Goal: Information Seeking & Learning: Learn about a topic

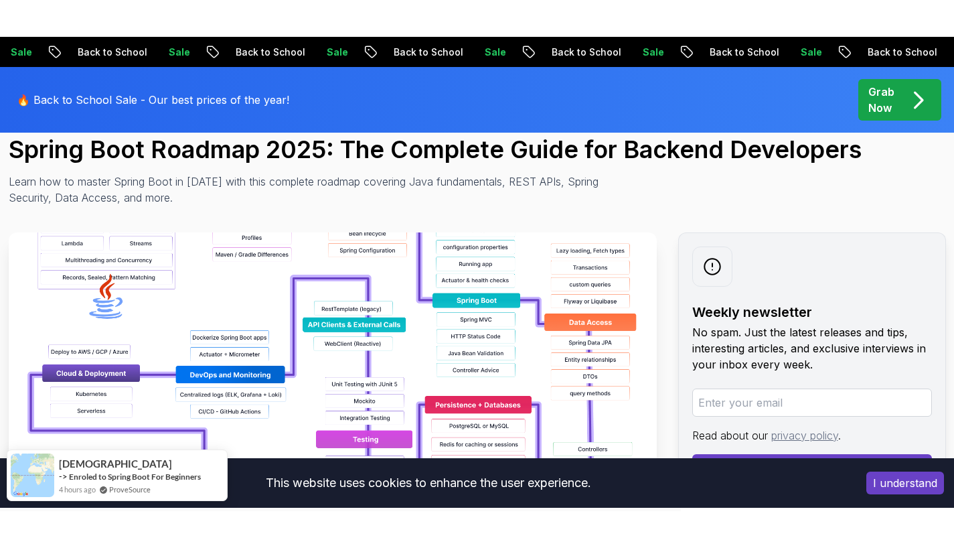
scroll to position [150, 0]
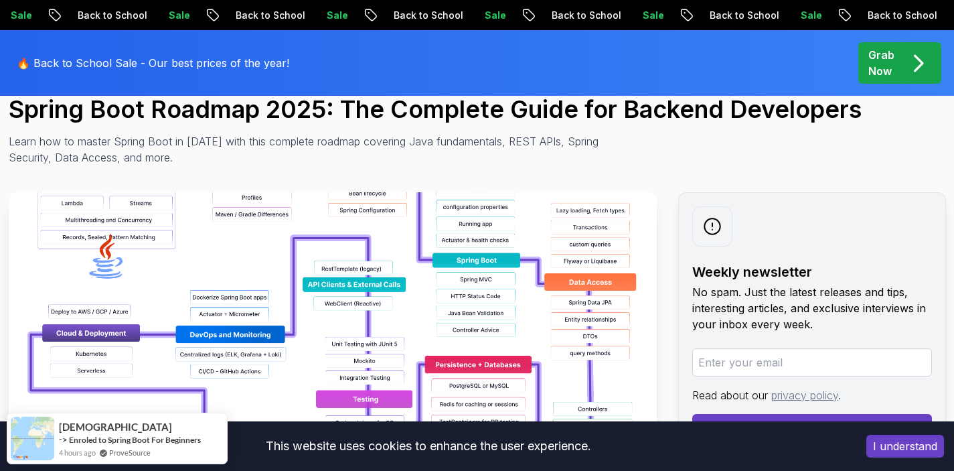
click at [336, 246] on img at bounding box center [333, 342] width 648 height 301
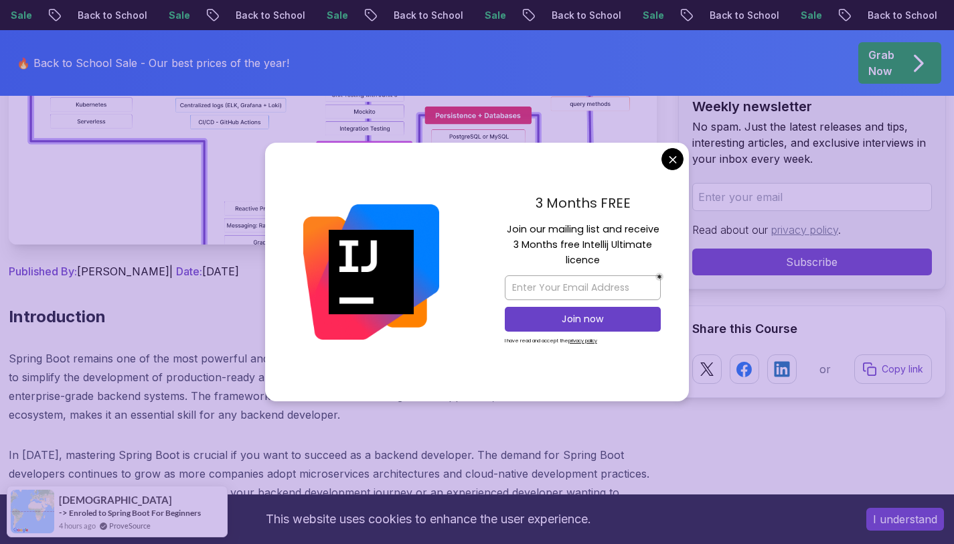
scroll to position [491, 0]
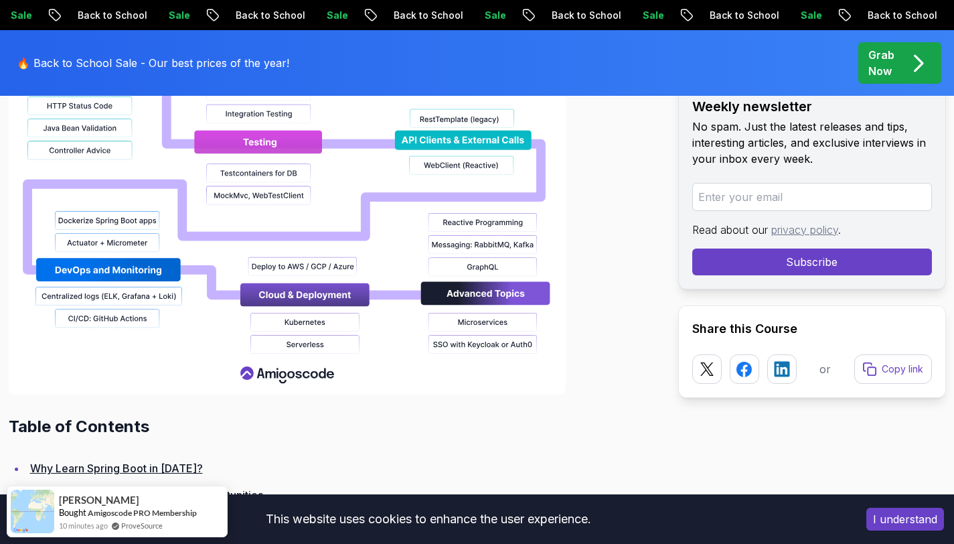
scroll to position [1550, 0]
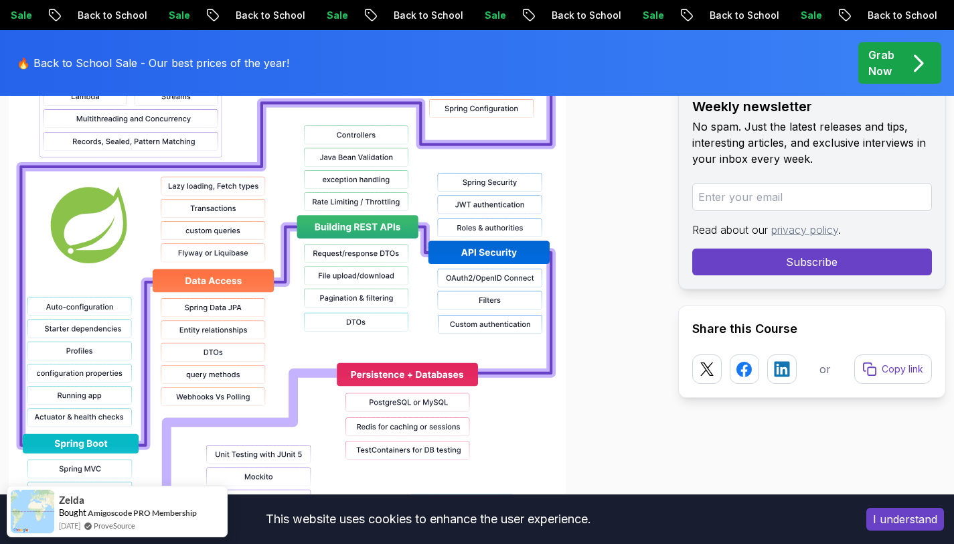
scroll to position [1173, 0]
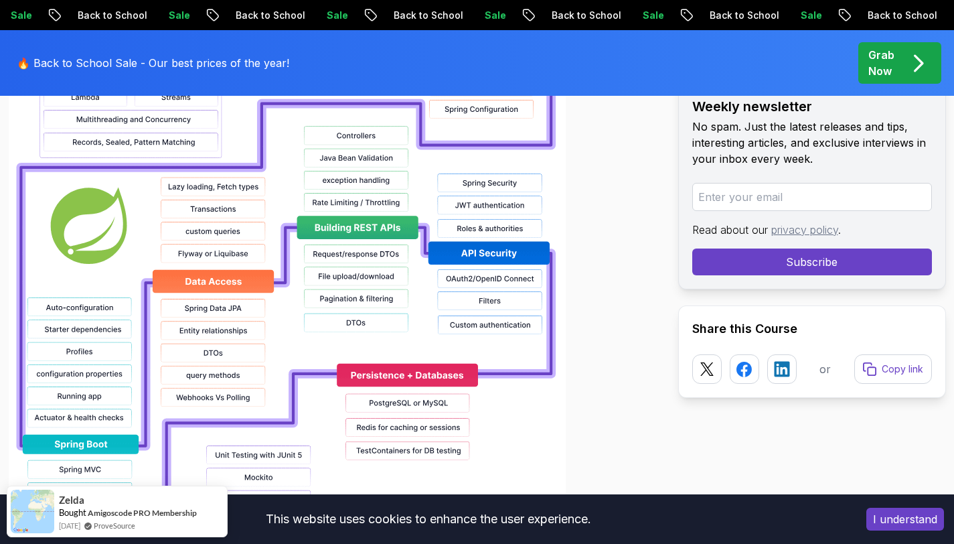
drag, startPoint x: 464, startPoint y: 290, endPoint x: 609, endPoint y: 3, distance: 321.2
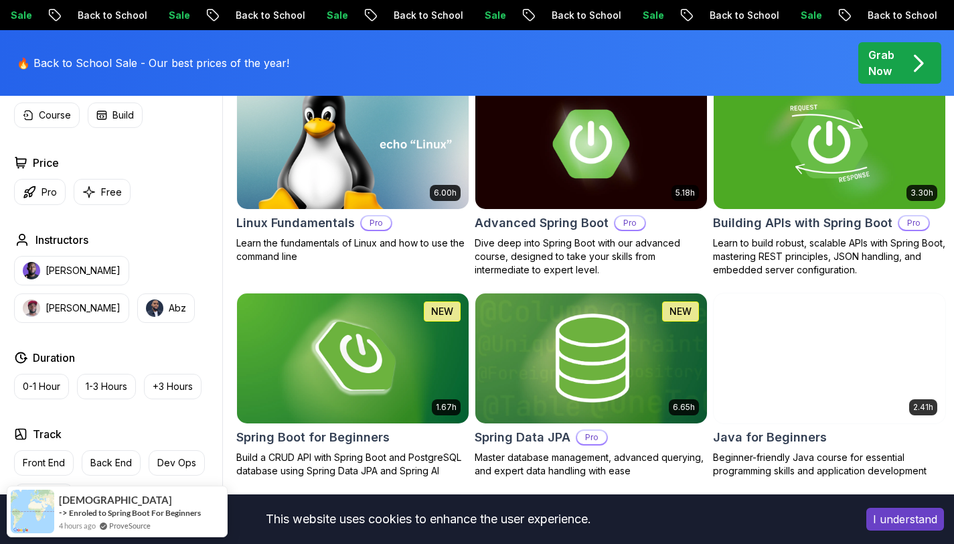
scroll to position [436, 0]
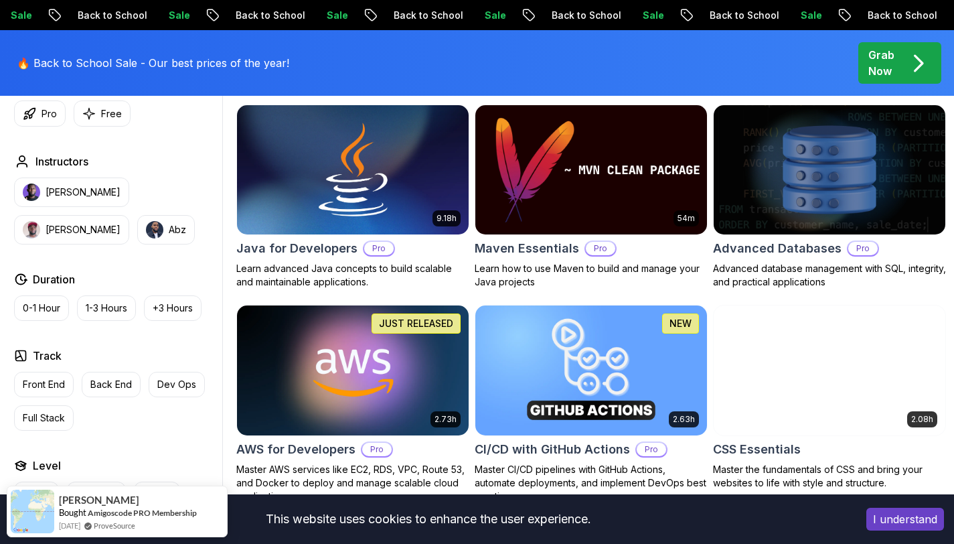
scroll to position [839, 0]
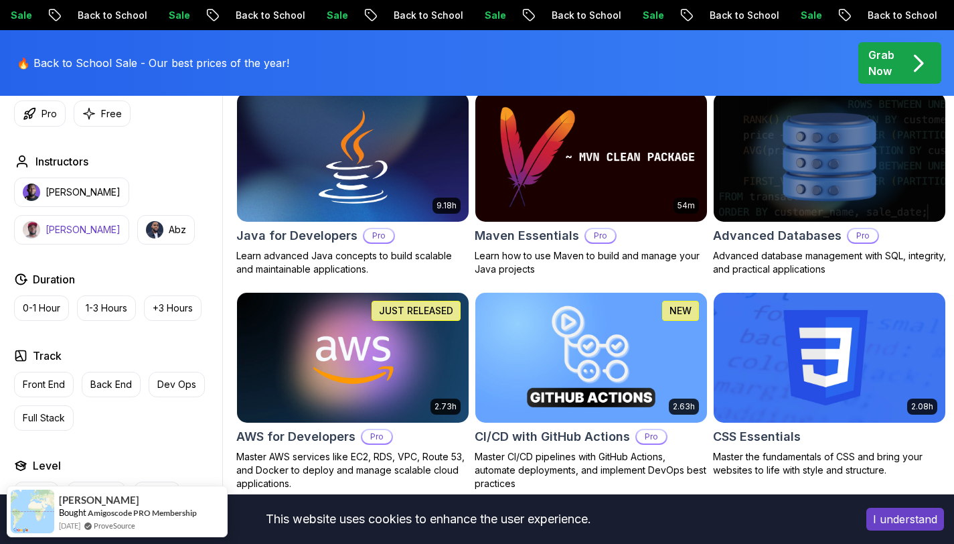
drag, startPoint x: 104, startPoint y: 114, endPoint x: 142, endPoint y: 139, distance: 45.5
click at [104, 114] on p "Free" at bounding box center [111, 113] width 21 height 13
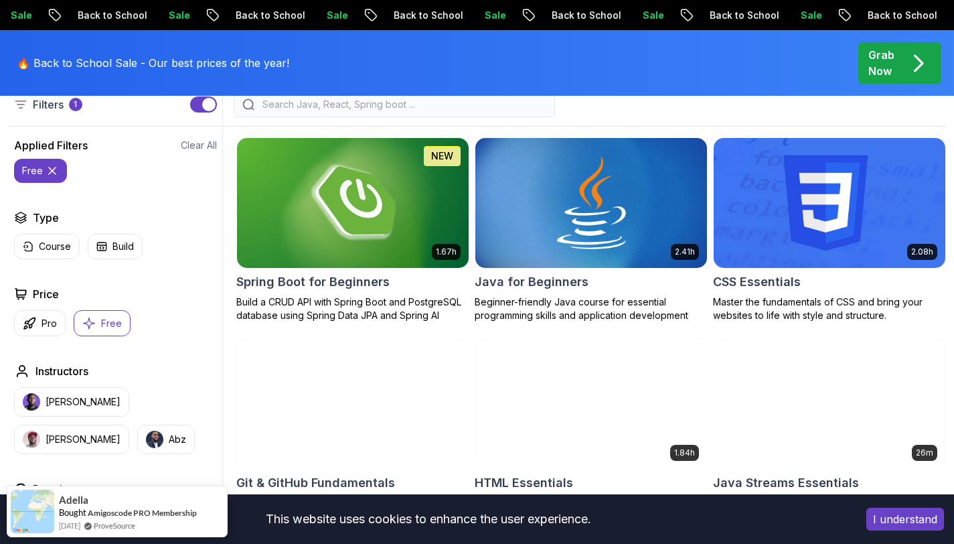
scroll to position [369, 0]
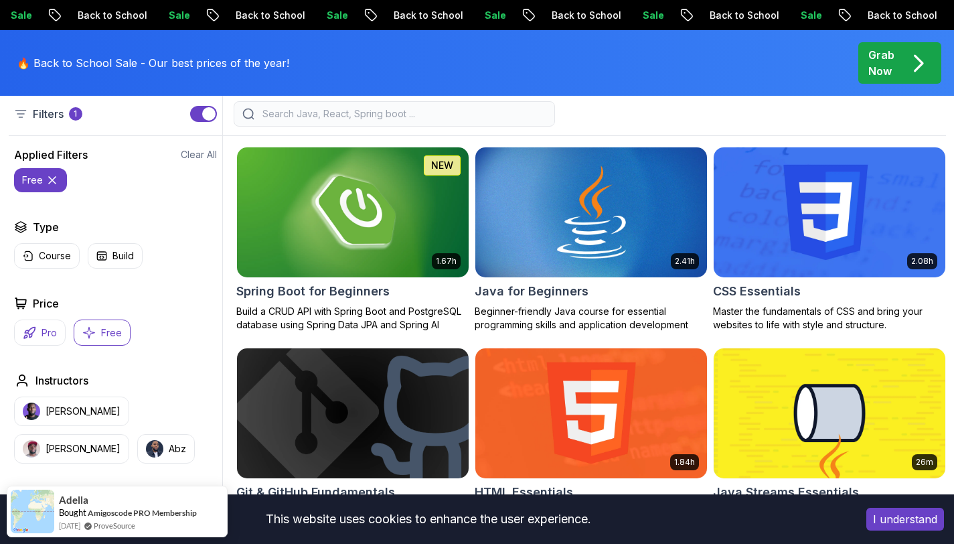
drag, startPoint x: 39, startPoint y: 333, endPoint x: 53, endPoint y: 333, distance: 14.1
click at [39, 333] on button "Pro" at bounding box center [40, 332] width 52 height 26
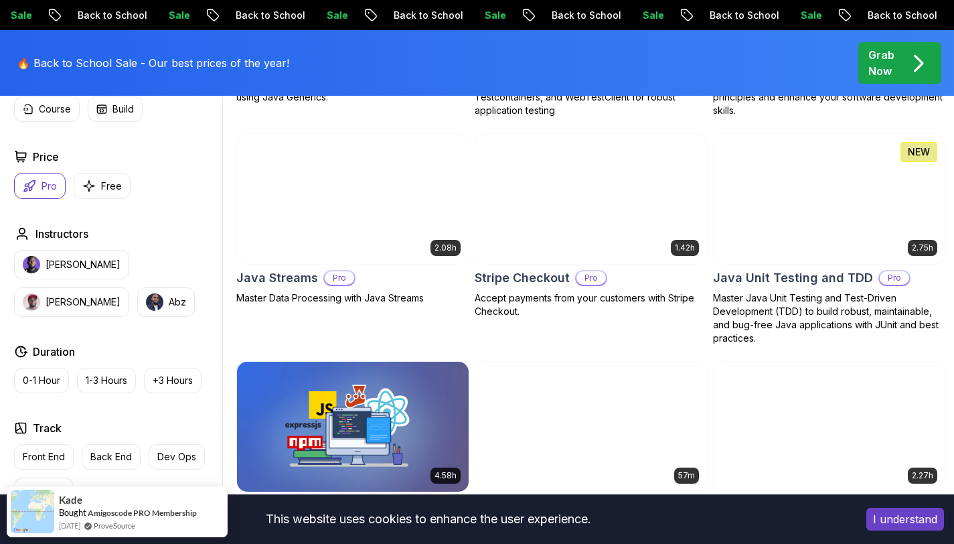
scroll to position [1633, 0]
